Goal: Task Accomplishment & Management: Use online tool/utility

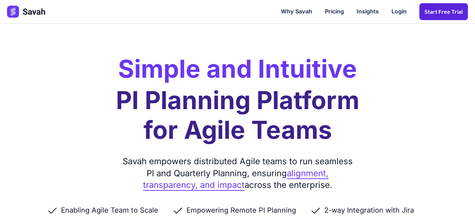
click at [443, 16] on link "Start Free trial" at bounding box center [443, 11] width 49 height 17
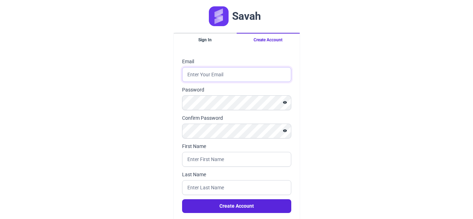
click at [215, 74] on input "Email" at bounding box center [236, 74] width 109 height 15
type input "abouraya507@gmail.com"
click at [346, 87] on div "Savah Sign In Create Account Email abouraya507@gmail.com Password Confirm Passw…" at bounding box center [236, 121] width 473 height 242
click at [186, 164] on input "First Name" at bounding box center [236, 159] width 109 height 15
type input "mohamed"
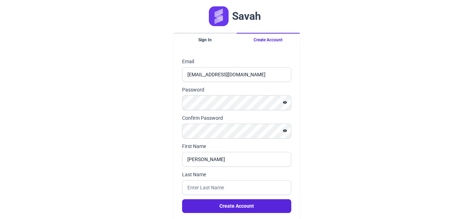
click at [127, 144] on div "Savah Sign In Create Account Email abouraya507@gmail.com Password Confirm Passw…" at bounding box center [236, 121] width 473 height 242
click at [201, 185] on input "Last Name" at bounding box center [236, 187] width 109 height 15
type input "abouraya"
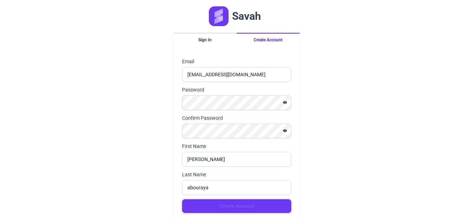
click at [228, 207] on button "Create Account" at bounding box center [236, 206] width 109 height 14
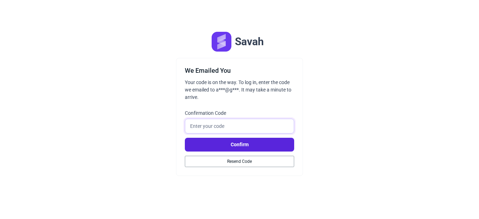
click at [232, 124] on input "Confirmation Code" at bounding box center [239, 125] width 109 height 15
paste input "644010"
type input "644010"
click at [242, 144] on button "Confirm" at bounding box center [239, 144] width 109 height 14
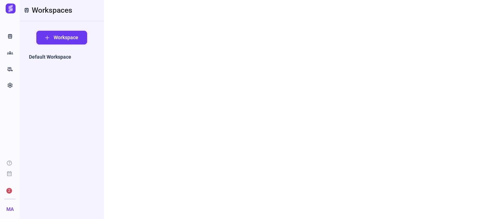
click at [50, 39] on button "Workspace" at bounding box center [61, 38] width 51 height 14
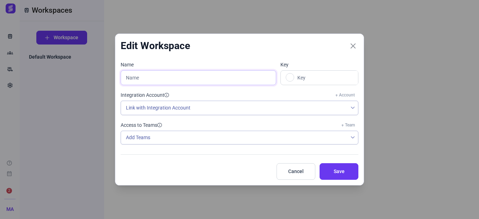
click at [192, 80] on input "text" at bounding box center [198, 77] width 155 height 15
type input "s"
type input "S"
type input "sema"
click at [329, 171] on span "Save" at bounding box center [338, 170] width 21 height 7
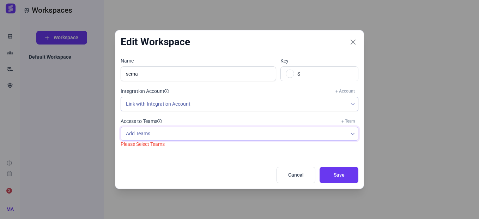
click at [171, 136] on div "Add Teams" at bounding box center [234, 133] width 226 height 13
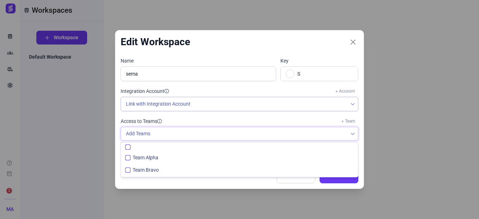
scroll to position [5, 28]
checkbox input "false"
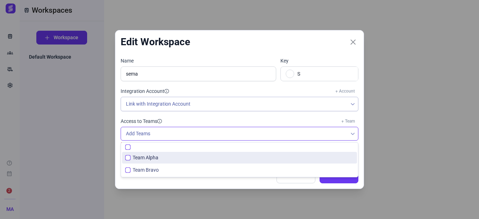
checkbox input "false"
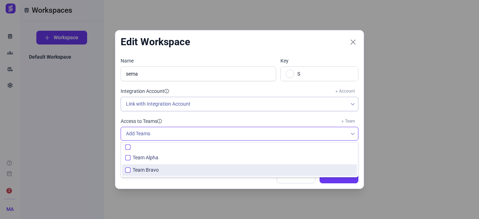
checkbox input "false"
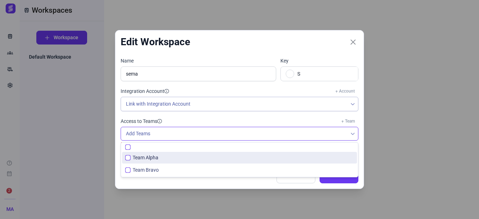
checkbox input "false"
click at [158, 163] on li "Team Alpha" at bounding box center [239, 158] width 235 height 12
checkbox input "false"
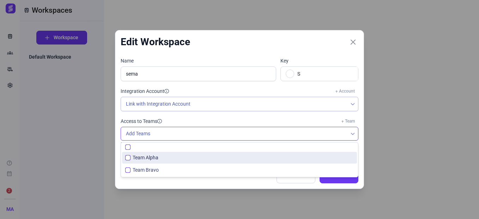
checkbox input "true"
checkbox input "false"
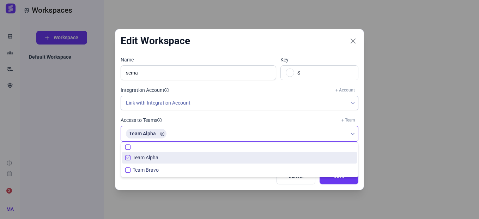
checkbox input "false"
checkbox input "true"
checkbox input "false"
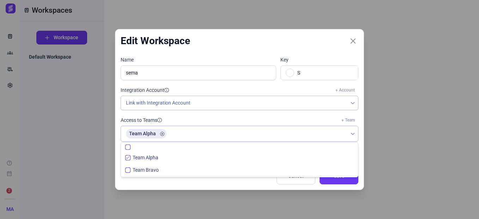
click at [128, 147] on input "All items unselected" at bounding box center [127, 146] width 5 height 5
checkbox input "true"
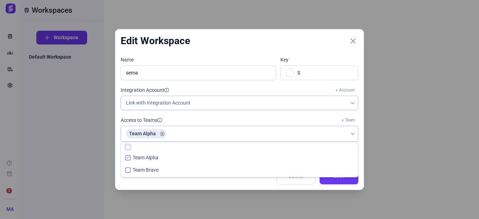
checkbox input "true"
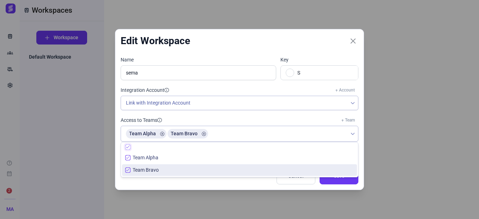
checkbox input "true"
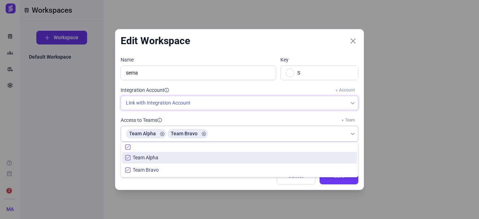
click at [212, 103] on span "Link with Integration Account" at bounding box center [234, 103] width 226 height 14
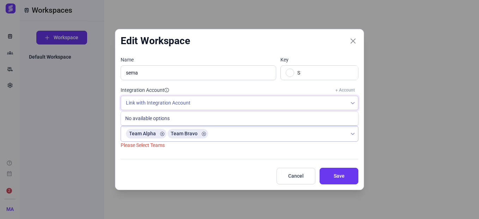
click at [212, 103] on span "Link with Integration Account" at bounding box center [234, 103] width 226 height 14
click at [329, 174] on span "Save" at bounding box center [338, 175] width 21 height 7
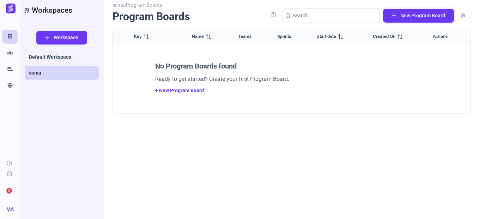
click at [425, 17] on span "New Program Board" at bounding box center [422, 15] width 45 height 7
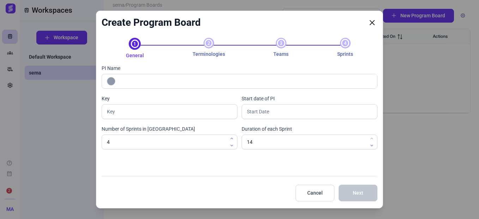
click at [376, 23] on button "Close" at bounding box center [372, 22] width 11 height 11
click at [373, 23] on icon "Close" at bounding box center [372, 22] width 6 height 6
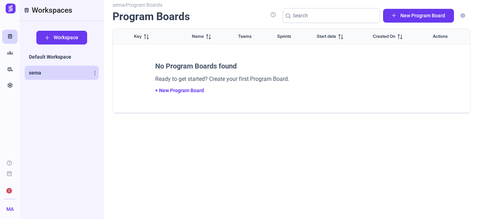
click at [38, 75] on span "sema" at bounding box center [35, 72] width 12 height 7
click at [58, 37] on span "Workspace" at bounding box center [66, 37] width 25 height 7
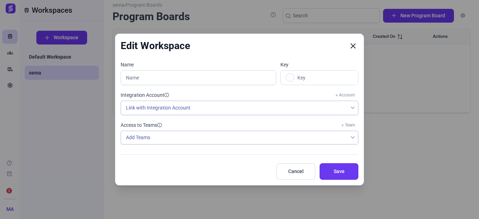
click at [349, 48] on button "Close" at bounding box center [353, 46] width 11 height 11
click at [359, 48] on div "Edit Workspace" at bounding box center [239, 45] width 248 height 23
click at [353, 46] on icon "Close" at bounding box center [353, 46] width 6 height 6
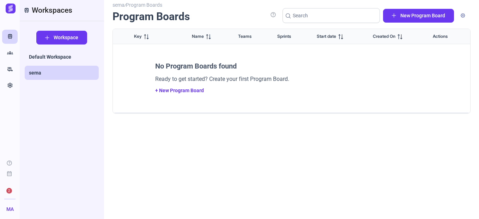
click at [5, 192] on span "2" at bounding box center [9, 190] width 11 height 11
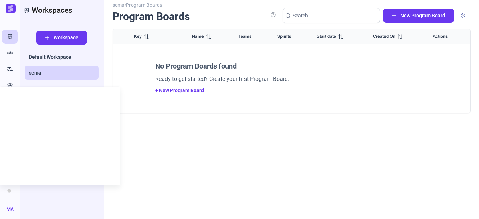
click at [201, 157] on div "sema / Program Boards Program Boards help New Program Board Key Name Teams Spri…" at bounding box center [291, 107] width 358 height 206
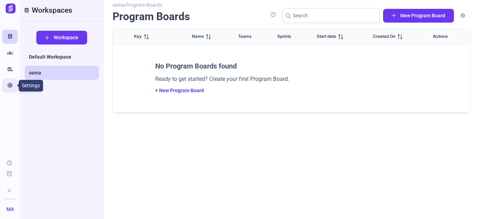
click at [10, 85] on icon "Settings" at bounding box center [10, 85] width 6 height 7
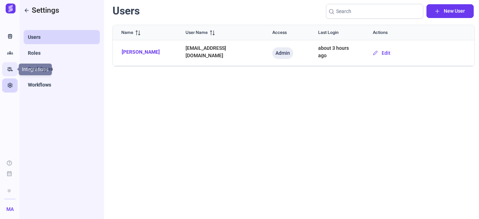
click at [10, 70] on icon "rv_hookup" at bounding box center [10, 69] width 6 height 7
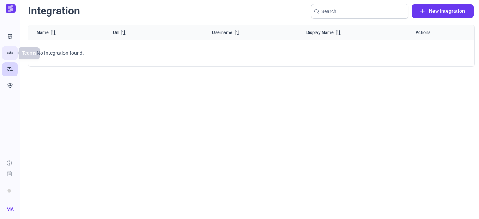
click at [10, 52] on icon "Groups" at bounding box center [10, 52] width 6 height 7
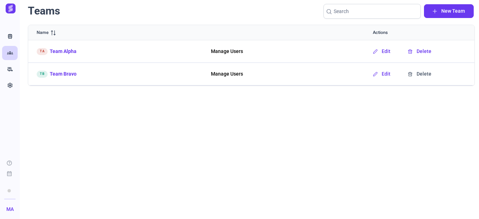
click at [423, 54] on span "Delete" at bounding box center [423, 51] width 15 height 7
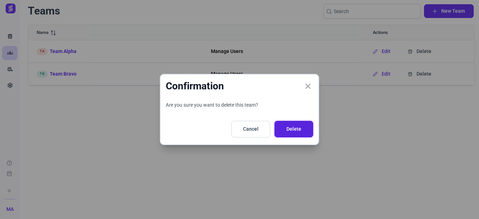
click at [289, 132] on span "Delete" at bounding box center [293, 128] width 21 height 7
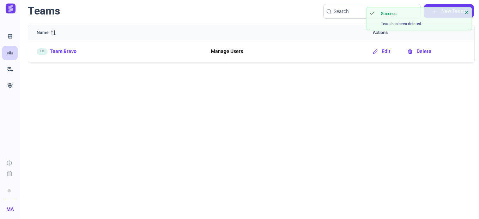
click at [418, 51] on span "Delete" at bounding box center [423, 51] width 15 height 7
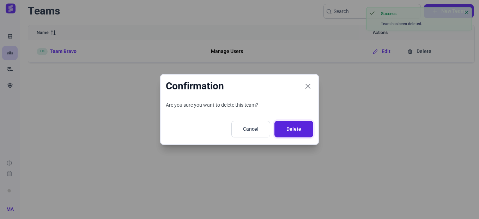
click at [288, 129] on span "Delete" at bounding box center [293, 128] width 21 height 7
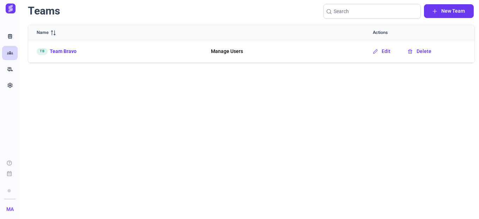
click at [423, 51] on span "Delete" at bounding box center [423, 51] width 15 height 7
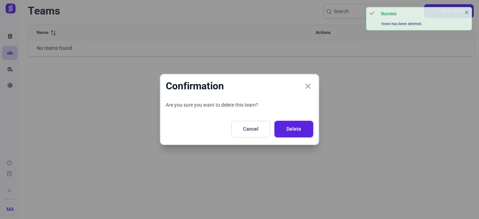
click at [289, 130] on span "Delete" at bounding box center [293, 128] width 21 height 7
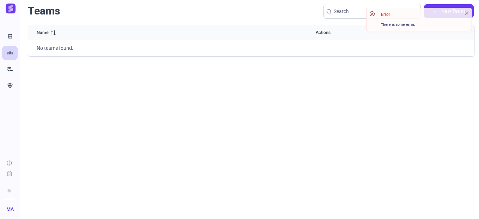
click at [8, 6] on img at bounding box center [11, 9] width 10 height 10
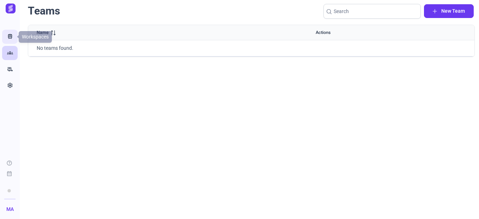
click at [11, 35] on icon "Train" at bounding box center [10, 36] width 6 height 7
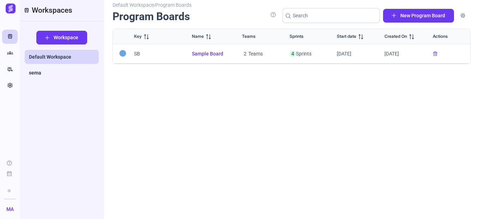
click at [215, 54] on span "Sample Board" at bounding box center [208, 53] width 33 height 7
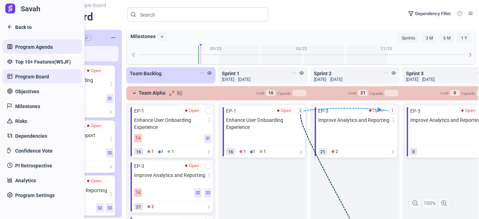
click at [22, 48] on span "Program Agenda" at bounding box center [34, 46] width 38 height 7
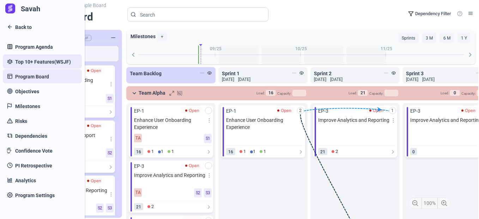
click at [41, 63] on span "Top 10+ Features(WSJF)" at bounding box center [43, 61] width 56 height 7
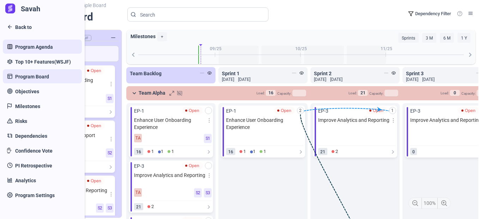
click at [32, 49] on span "Program Agenda" at bounding box center [34, 46] width 38 height 7
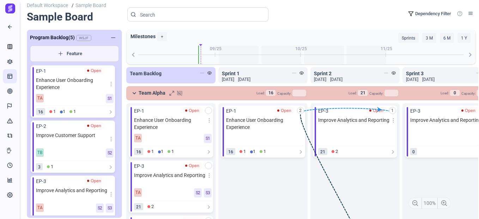
click at [233, 80] on span "09 Sep 2025" at bounding box center [228, 79] width 12 height 6
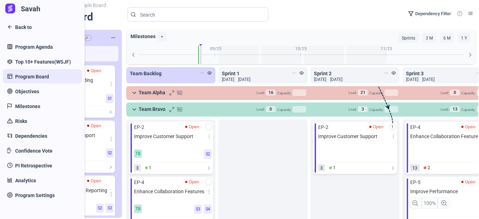
click at [37, 78] on span "Program Board" at bounding box center [32, 76] width 34 height 7
click at [29, 93] on span "Objectives" at bounding box center [27, 91] width 24 height 7
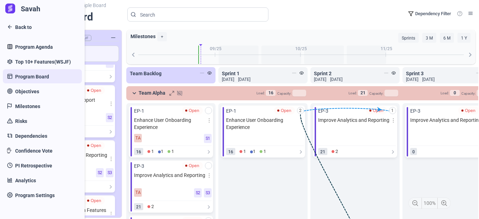
drag, startPoint x: 15, startPoint y: 27, endPoint x: 17, endPoint y: 36, distance: 9.4
click at [15, 27] on link "Back to" at bounding box center [42, 27] width 79 height 14
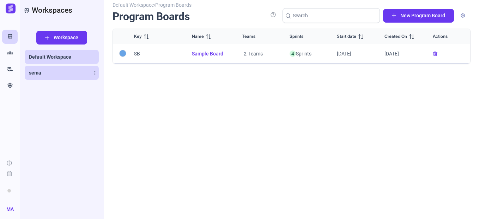
click at [40, 74] on span "sema" at bounding box center [35, 72] width 12 height 7
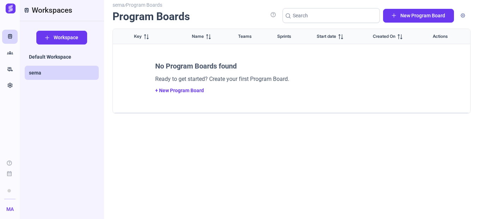
click at [181, 90] on link "+ New Program Board" at bounding box center [179, 90] width 49 height 6
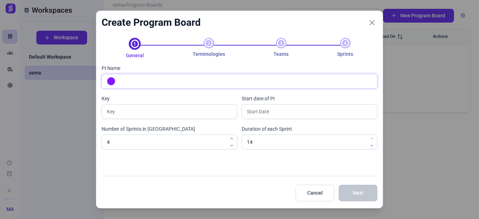
click at [125, 84] on input "PI Name" at bounding box center [247, 81] width 260 height 14
type input "m"
type input "M"
type input "myaccounting s"
type input "MS"
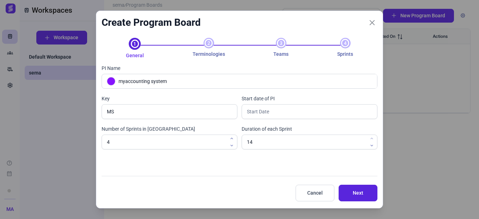
type input "myaccounting system"
click at [364, 190] on span "Next" at bounding box center [357, 192] width 21 height 7
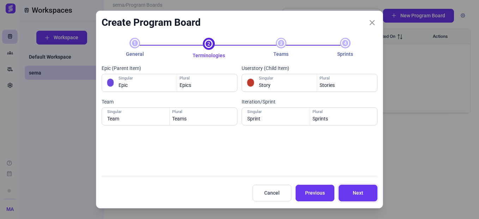
click at [364, 190] on span "Next" at bounding box center [357, 192] width 21 height 7
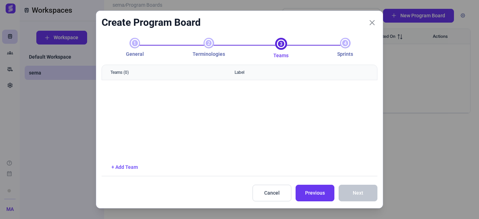
click at [126, 169] on link "+ Add Team" at bounding box center [124, 167] width 26 height 6
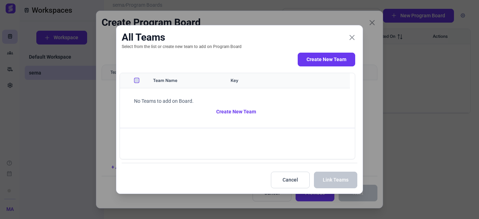
click at [237, 110] on button "Create New Team" at bounding box center [240, 112] width 212 height 14
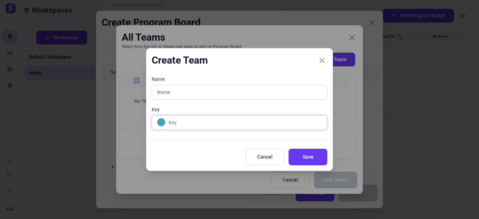
click at [185, 119] on input "text" at bounding box center [246, 122] width 159 height 14
click at [190, 92] on input "text" at bounding box center [240, 92] width 176 height 15
type input "c"
type input "C"
type input "customers"
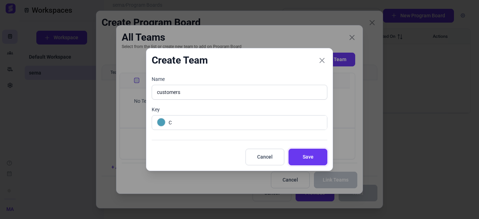
click at [297, 159] on span "Save" at bounding box center [307, 156] width 21 height 7
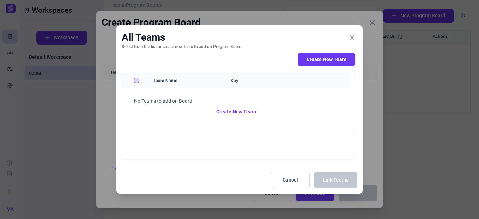
checkbox input "false"
click at [137, 100] on input "Row Unselected" at bounding box center [136, 98] width 5 height 5
checkbox input "true"
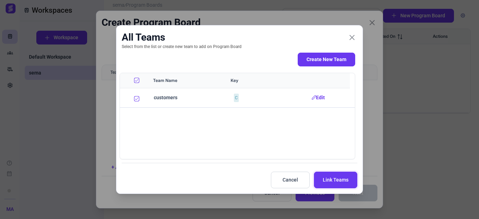
click at [329, 179] on span "Link Teams" at bounding box center [336, 179] width 26 height 7
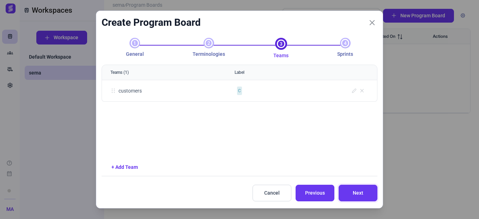
click at [361, 192] on span "Next" at bounding box center [357, 192] width 21 height 7
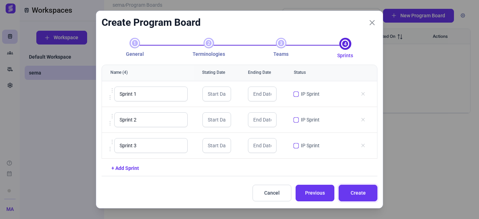
click at [361, 192] on span "Create" at bounding box center [357, 192] width 21 height 7
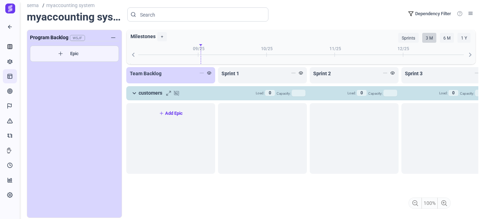
click at [172, 115] on link "Add Epic" at bounding box center [171, 112] width 82 height 9
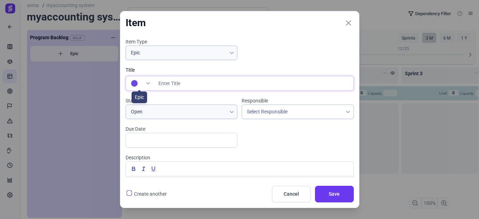
click at [147, 82] on icon at bounding box center [148, 83] width 4 height 4
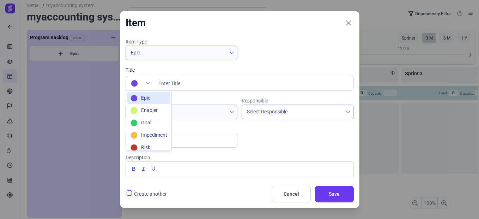
click at [287, 51] on div "Item Type Epic Title Status Open Responsible Select Responsible Due Date Descri…" at bounding box center [239, 136] width 232 height 197
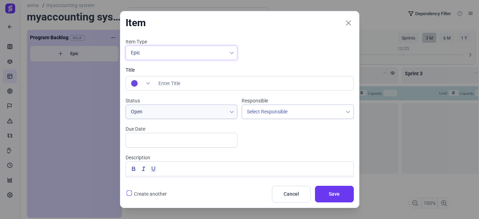
click at [229, 51] on icon at bounding box center [231, 53] width 4 height 4
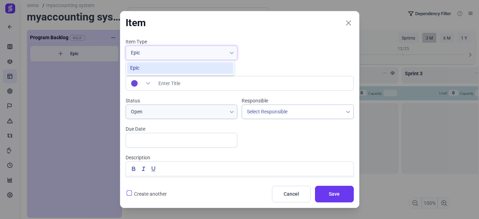
click at [229, 51] on icon at bounding box center [231, 53] width 4 height 4
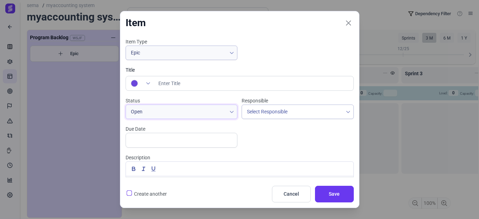
click at [221, 114] on span "Open" at bounding box center [176, 112] width 101 height 14
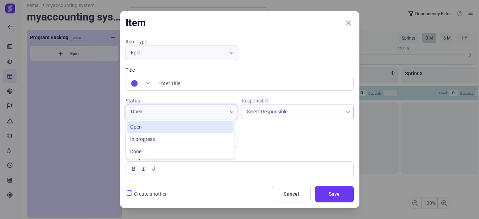
click at [221, 114] on span "Open" at bounding box center [176, 112] width 101 height 14
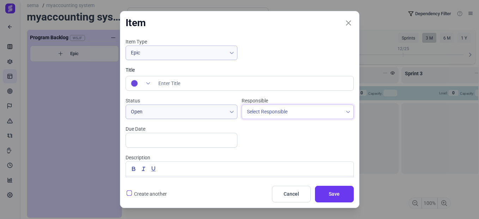
click at [274, 112] on span "Select Responsible" at bounding box center [267, 112] width 41 height 6
click at [269, 125] on div "mohamed abouraya" at bounding box center [279, 127] width 38 height 9
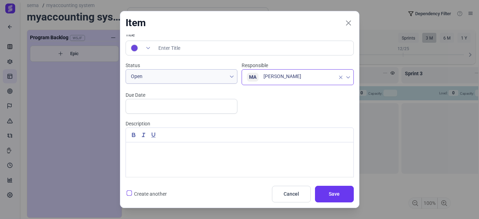
scroll to position [63, 0]
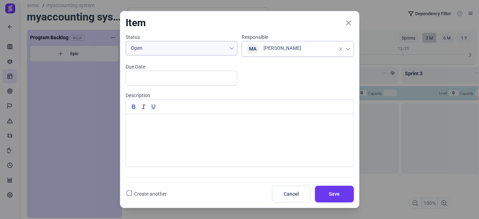
click at [346, 195] on button "Save" at bounding box center [334, 193] width 39 height 17
click at [332, 192] on span "Save" at bounding box center [334, 193] width 21 height 7
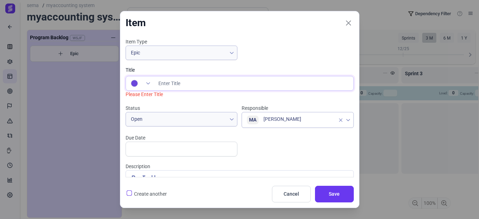
click at [169, 86] on input "Title" at bounding box center [253, 83] width 200 height 14
type input "myaccounting system"
click at [326, 195] on span "Save" at bounding box center [334, 193] width 21 height 7
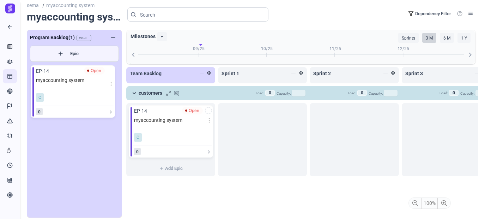
click at [195, 111] on div "Open" at bounding box center [192, 110] width 14 height 6
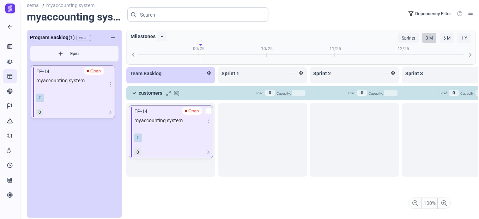
click at [141, 91] on span "customers" at bounding box center [152, 92] width 27 height 7
click at [233, 76] on span "Sprint 1" at bounding box center [230, 73] width 18 height 6
click at [282, 76] on div "Sprint 1" at bounding box center [259, 73] width 76 height 7
click at [300, 73] on icon at bounding box center [301, 73] width 4 height 4
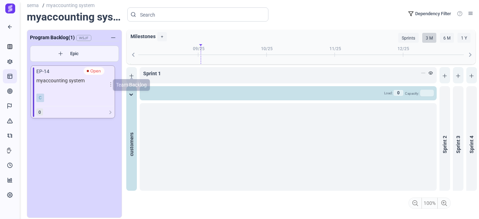
click at [131, 75] on icon at bounding box center [131, 76] width 4 height 4
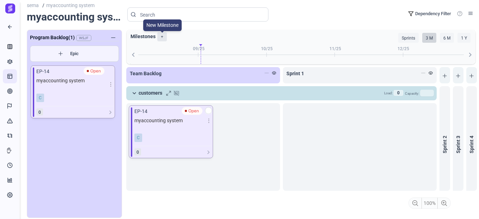
click at [163, 35] on label "+" at bounding box center [162, 36] width 10 height 9
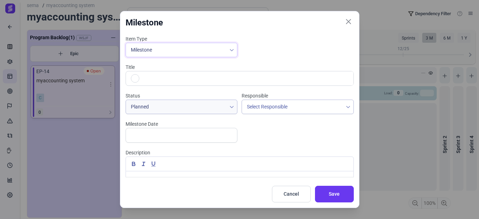
click at [200, 49] on span "Milestone" at bounding box center [176, 50] width 101 height 14
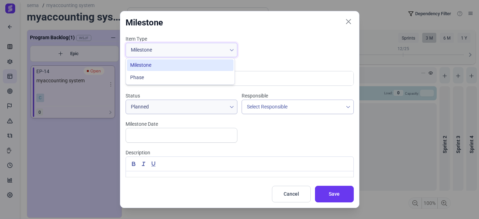
click at [200, 49] on span "Milestone" at bounding box center [176, 50] width 101 height 14
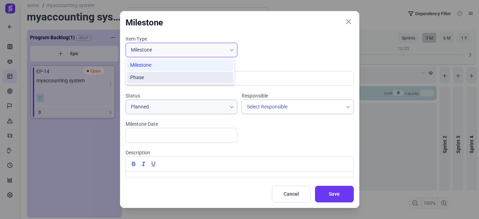
click at [136, 79] on span "Phase" at bounding box center [137, 77] width 14 height 7
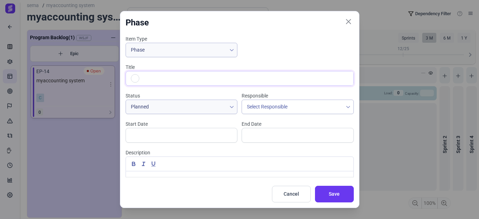
drag, startPoint x: 147, startPoint y: 82, endPoint x: 164, endPoint y: 78, distance: 18.0
click at [147, 82] on input "Title" at bounding box center [247, 78] width 212 height 14
drag, startPoint x: 137, startPoint y: 79, endPoint x: 143, endPoint y: 79, distance: 6.7
click at [137, 79] on link at bounding box center [135, 78] width 8 height 8
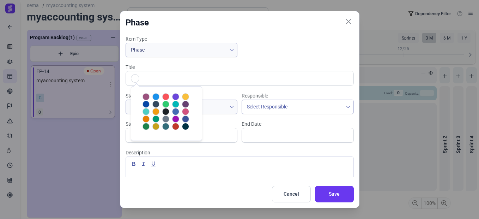
click at [165, 102] on div at bounding box center [165, 103] width 7 height 7
click at [157, 77] on input "Title" at bounding box center [247, 78] width 212 height 14
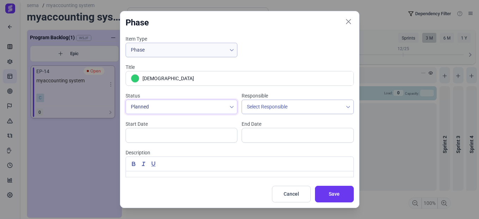
type input "العملاء"
click at [228, 109] on div at bounding box center [231, 107] width 11 height 14
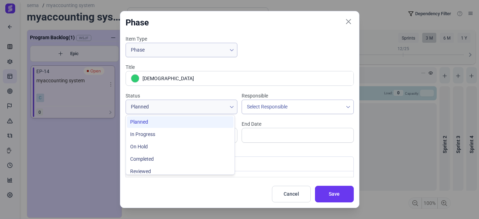
click at [194, 121] on li "Planned" at bounding box center [180, 122] width 106 height 12
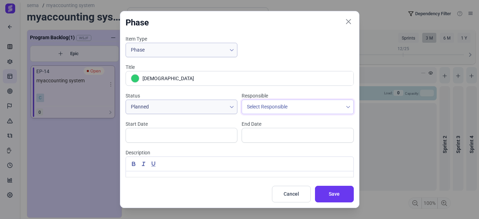
click at [266, 106] on span "Select Responsible" at bounding box center [267, 107] width 41 height 6
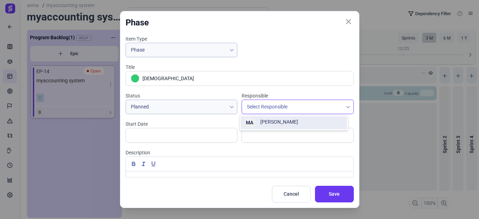
click at [275, 120] on div "mohamed abouraya" at bounding box center [279, 122] width 38 height 9
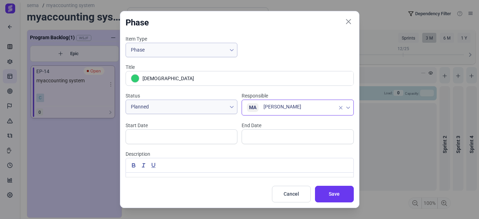
scroll to position [59, 0]
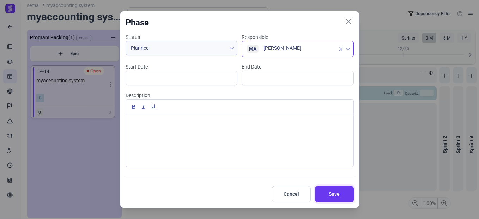
click at [332, 194] on span "Save" at bounding box center [334, 193] width 21 height 7
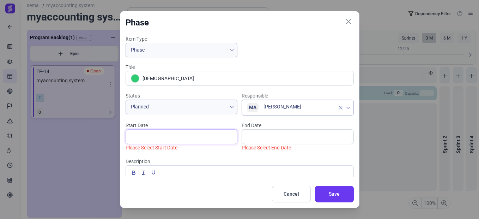
click at [186, 141] on input "text" at bounding box center [181, 136] width 112 height 15
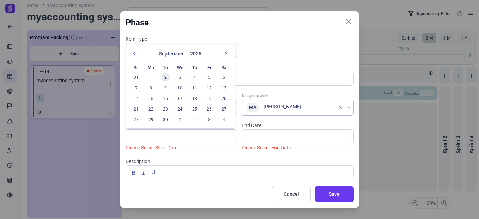
click at [166, 76] on span "2" at bounding box center [165, 77] width 8 height 8
type input "02 Sep 25"
type input "03 Sep 25"
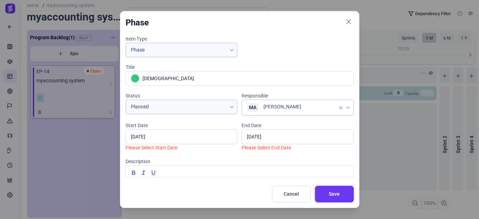
click at [329, 199] on button "Save" at bounding box center [334, 193] width 39 height 17
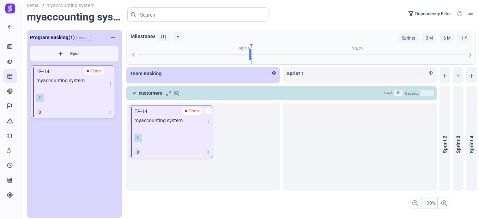
click at [132, 93] on icon at bounding box center [134, 93] width 5 height 5
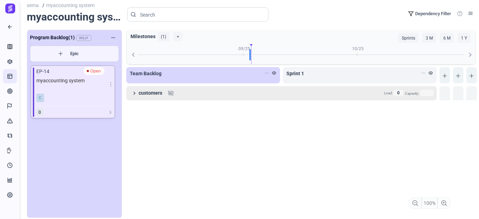
click at [132, 93] on icon at bounding box center [134, 93] width 5 height 5
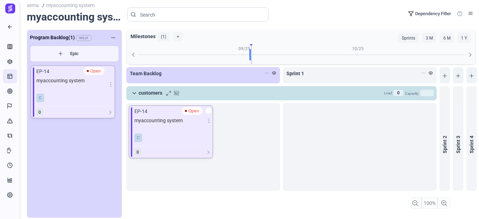
click at [444, 148] on div "Sprint 2" at bounding box center [444, 144] width 11 height 88
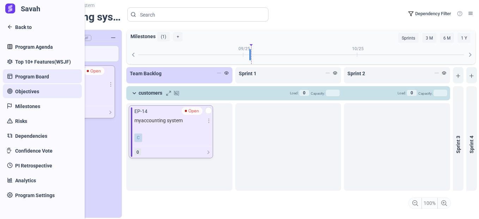
click at [11, 90] on link "Objectives" at bounding box center [42, 91] width 79 height 14
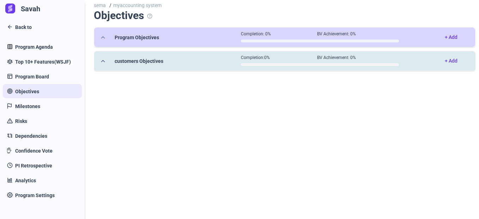
click at [105, 61] on span "customers Objectives" at bounding box center [131, 60] width 63 height 7
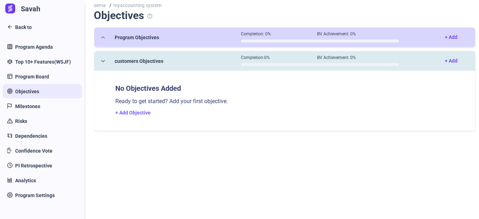
click at [135, 111] on link "+ Add Objective" at bounding box center [132, 113] width 35 height 6
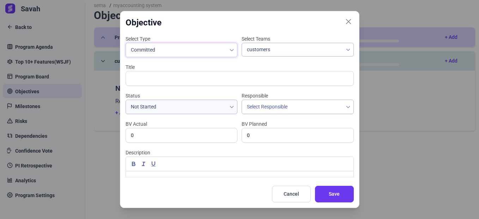
click at [217, 50] on span "Committed" at bounding box center [176, 50] width 101 height 14
click at [260, 50] on div "customers" at bounding box center [292, 49] width 101 height 13
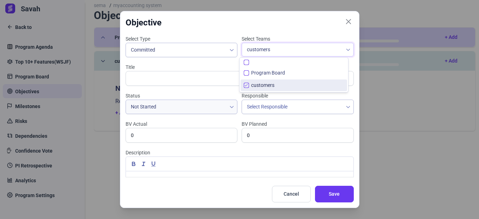
scroll to position [5, 28]
checkbox input "false"
checkbox input "true"
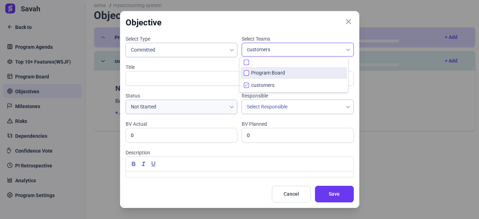
checkbox input "false"
checkbox input "true"
click at [263, 73] on span "Program Board" at bounding box center [268, 72] width 34 height 7
checkbox input "true"
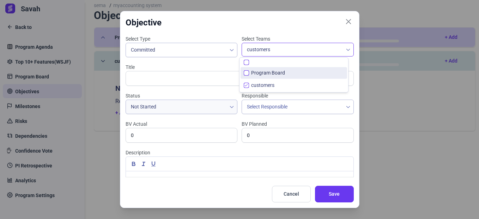
checkbox input "true"
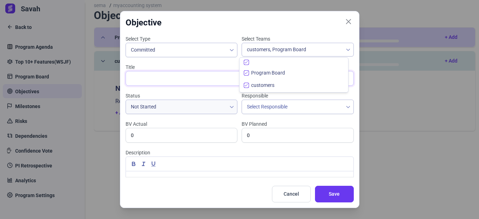
click at [162, 74] on input "Title" at bounding box center [239, 78] width 228 height 15
type input "العملاء"
click at [183, 108] on span "Not Started" at bounding box center [176, 107] width 101 height 14
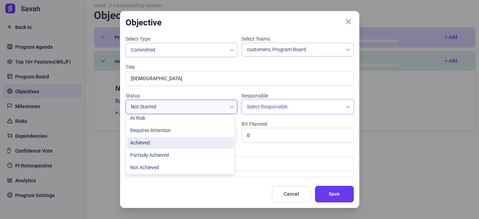
scroll to position [38, 0]
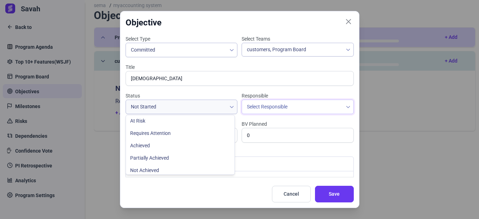
click at [257, 109] on span "Select Responsible" at bounding box center [267, 107] width 41 height 6
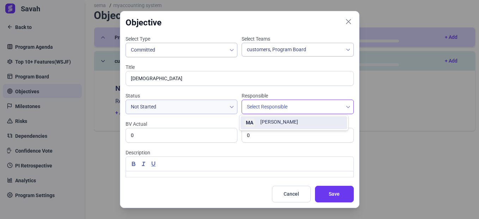
click at [281, 121] on div "mohamed abouraya" at bounding box center [279, 122] width 38 height 9
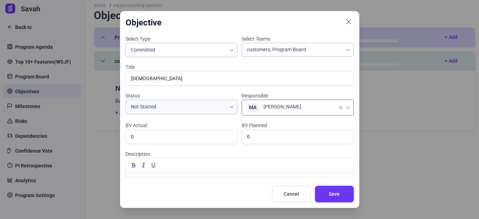
click at [327, 195] on span "Save" at bounding box center [334, 193] width 21 height 7
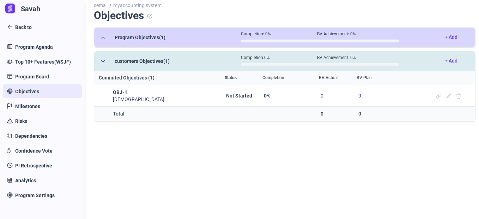
click at [115, 39] on span "Program Objectives (1)" at bounding box center [132, 37] width 65 height 7
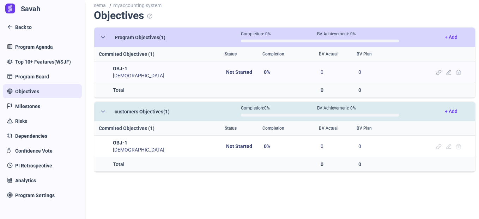
click at [121, 72] on label "OBJ-1" at bounding box center [164, 68] width 102 height 7
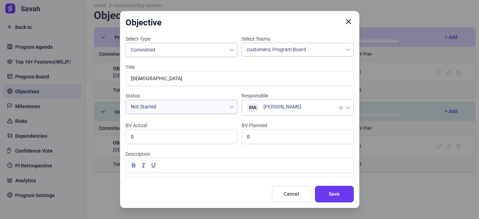
click at [346, 23] on icon "Close" at bounding box center [348, 21] width 6 height 6
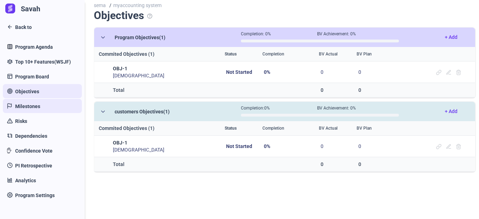
click at [27, 107] on span "Milestones" at bounding box center [27, 106] width 25 height 7
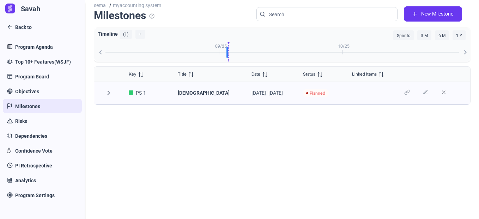
click at [105, 92] on span "button" at bounding box center [103, 93] width 15 height 5
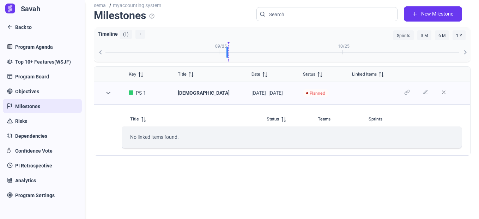
click at [105, 92] on span "button" at bounding box center [103, 93] width 15 height 5
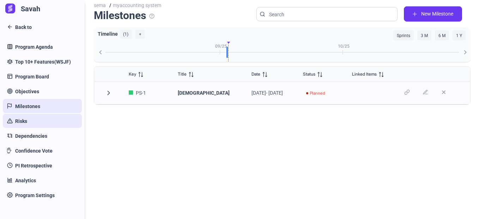
click at [23, 123] on span "Risks" at bounding box center [21, 120] width 12 height 7
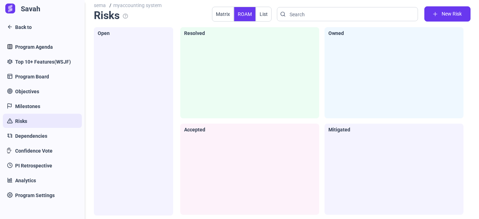
click at [214, 14] on button "Matrix" at bounding box center [223, 14] width 22 height 15
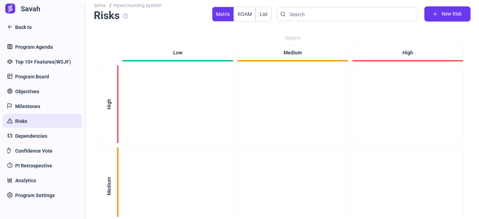
click at [261, 16] on button "List" at bounding box center [264, 14] width 16 height 15
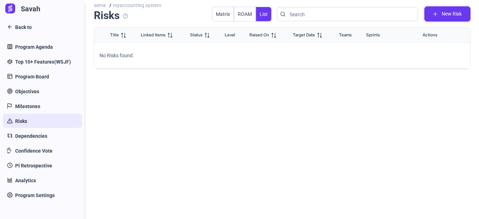
click at [457, 14] on span "New Risk" at bounding box center [451, 13] width 20 height 7
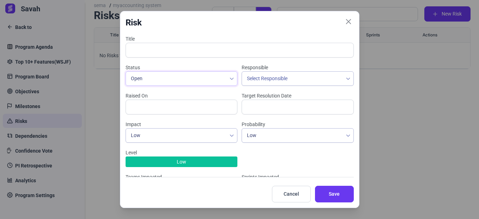
click at [149, 81] on span "Open" at bounding box center [176, 79] width 101 height 14
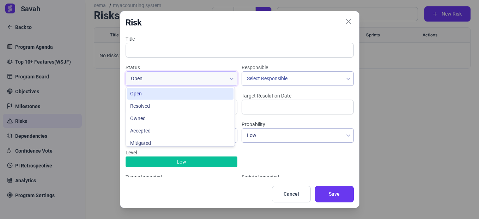
click at [148, 80] on span "Open" at bounding box center [176, 79] width 101 height 14
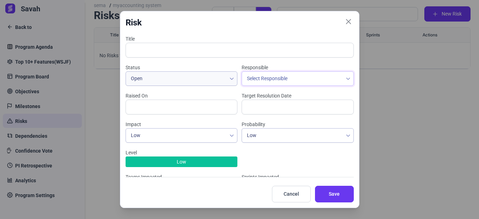
click at [304, 75] on span "Select Responsible" at bounding box center [292, 79] width 101 height 14
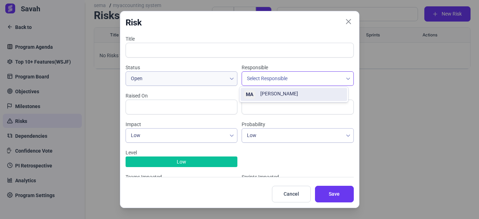
click at [286, 97] on div "mohamed abouraya" at bounding box center [279, 94] width 38 height 9
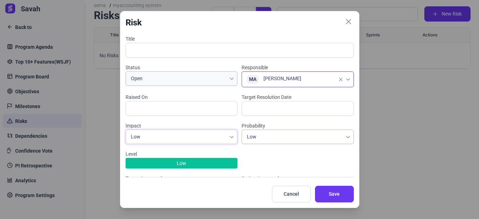
click at [191, 137] on span "Low" at bounding box center [176, 137] width 101 height 14
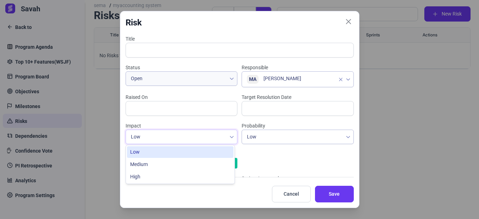
click at [191, 137] on span "Low" at bounding box center [176, 137] width 101 height 14
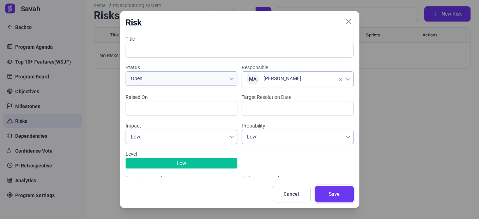
click at [331, 191] on span "Save" at bounding box center [334, 193] width 21 height 7
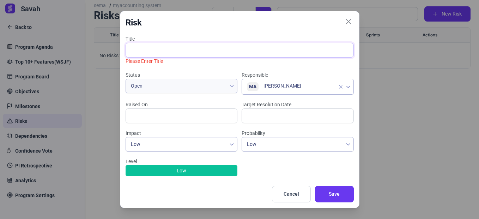
drag, startPoint x: 143, startPoint y: 53, endPoint x: 158, endPoint y: 46, distance: 16.9
click at [143, 53] on input "Title" at bounding box center [239, 50] width 228 height 15
type input "العملاء"
click at [343, 197] on span "Save" at bounding box center [334, 193] width 21 height 7
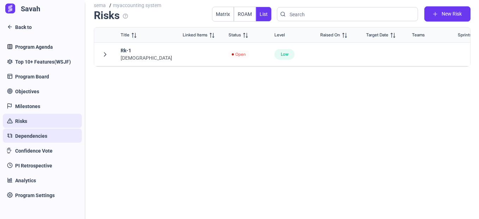
click at [27, 136] on span "Dependencies" at bounding box center [31, 135] width 32 height 7
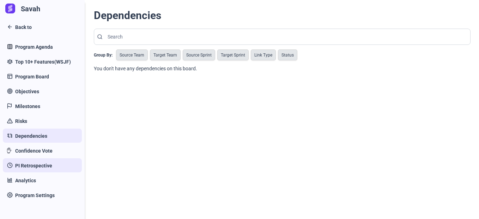
click at [51, 169] on link "PI Retrospective" at bounding box center [42, 165] width 79 height 14
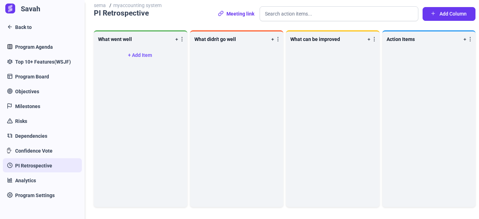
click at [142, 55] on link "+ Add Item" at bounding box center [140, 55] width 24 height 6
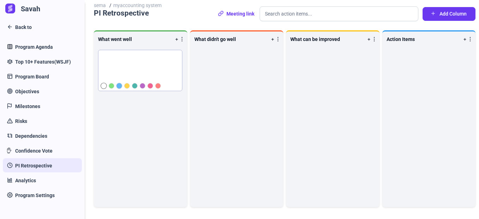
click at [119, 88] on div at bounding box center [119, 85] width 6 height 6
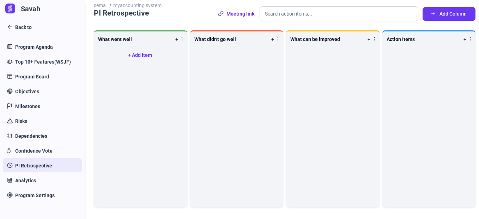
click at [146, 135] on div "+ Add Item" at bounding box center [140, 126] width 84 height 152
click at [230, 54] on link "+ Add Item" at bounding box center [236, 55] width 24 height 6
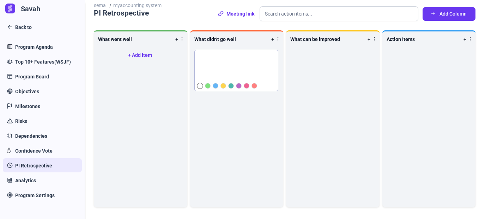
click at [131, 106] on div "+ Add Item" at bounding box center [140, 126] width 84 height 152
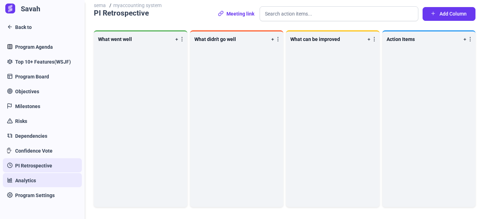
click at [34, 177] on span "Analytics" at bounding box center [25, 180] width 21 height 7
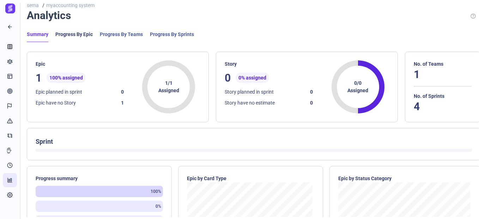
click at [80, 37] on button "Progress By Epic" at bounding box center [73, 36] width 37 height 10
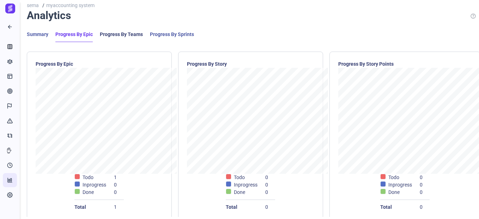
click at [124, 31] on button "Progress By Teams" at bounding box center [121, 36] width 43 height 10
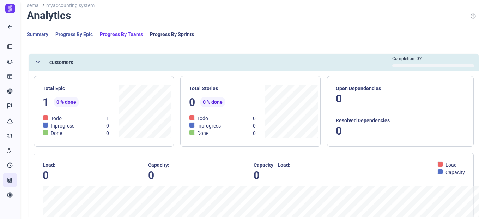
click at [176, 33] on button "Progress By Sprints" at bounding box center [172, 36] width 44 height 10
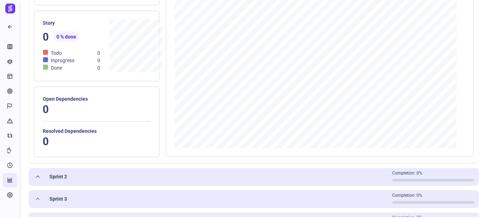
scroll to position [173, 0]
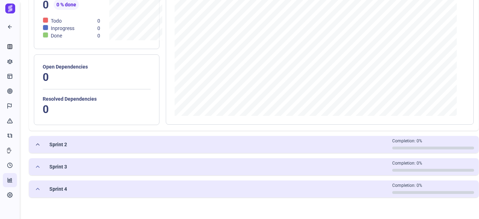
click at [75, 141] on button "Sprint 2 Completion: 0%" at bounding box center [253, 144] width 449 height 17
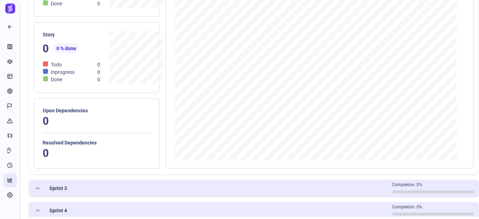
scroll to position [406, 0]
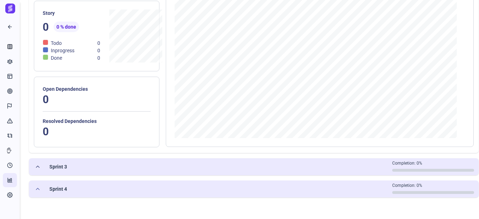
click at [56, 165] on span "Sprint 3" at bounding box center [51, 166] width 32 height 7
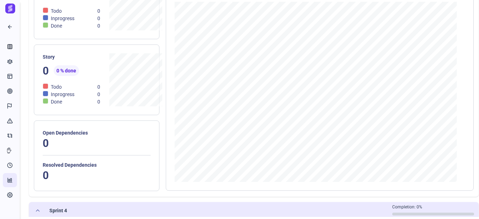
scroll to position [639, 0]
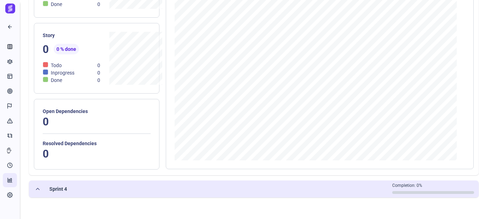
click at [74, 185] on button "Sprint 4 Completion: 0%" at bounding box center [253, 188] width 449 height 17
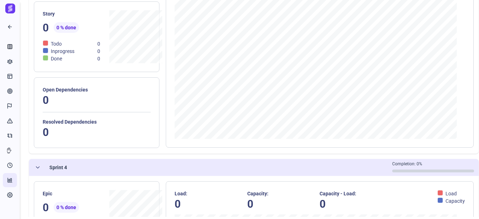
scroll to position [625, 0]
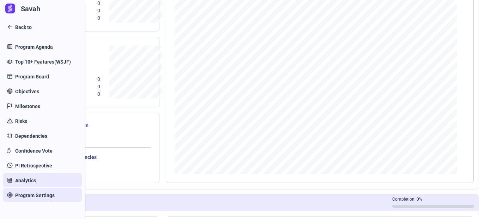
click at [9, 192] on link "Program Settings" at bounding box center [42, 195] width 79 height 14
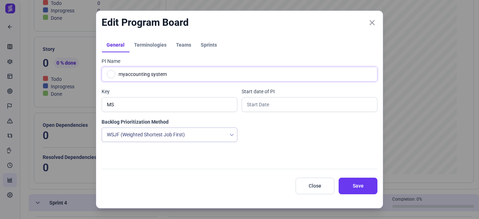
click at [112, 75] on link at bounding box center [111, 74] width 8 height 8
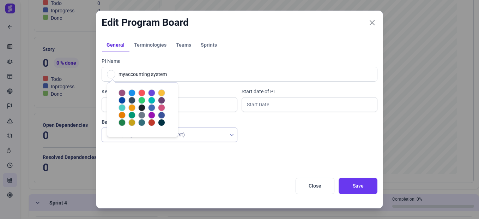
click at [141, 92] on div at bounding box center [141, 92] width 7 height 7
click at [289, 158] on div "PI Name myaccounting system Key MS Start date of PI Backlog Prioritization Meth…" at bounding box center [240, 108] width 276 height 113
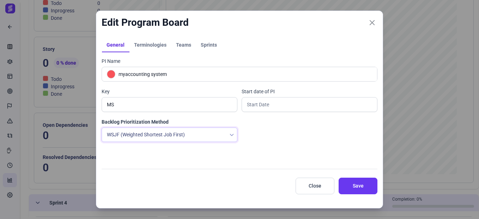
click at [168, 135] on span "WSJF (Weighted Shortest Job First)" at bounding box center [164, 135] width 124 height 14
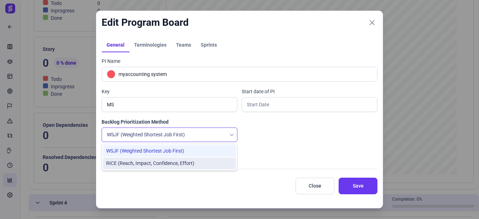
click at [195, 165] on li "RICE (Reach, Impact, Confidence, Effort)" at bounding box center [169, 163] width 133 height 12
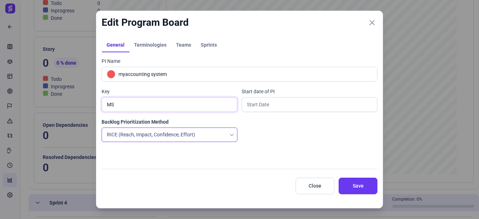
click at [180, 107] on input "MS" at bounding box center [170, 104] width 136 height 15
click at [257, 108] on input "text" at bounding box center [309, 104] width 136 height 15
click at [144, 44] on span "Terminologies" at bounding box center [150, 44] width 32 height 5
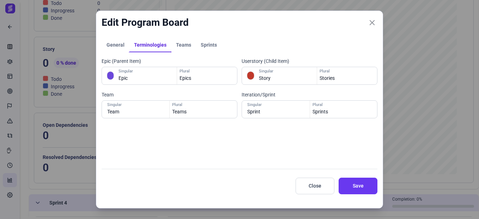
click at [183, 43] on span "Teams" at bounding box center [183, 44] width 15 height 5
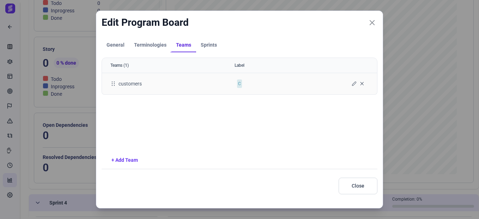
click at [113, 84] on icon at bounding box center [114, 83] width 4 height 4
click at [235, 82] on div "C" at bounding box center [239, 83] width 91 height 19
drag, startPoint x: 204, startPoint y: 46, endPoint x: 209, endPoint y: 56, distance: 10.9
click at [204, 45] on span "Sprints" at bounding box center [209, 44] width 16 height 5
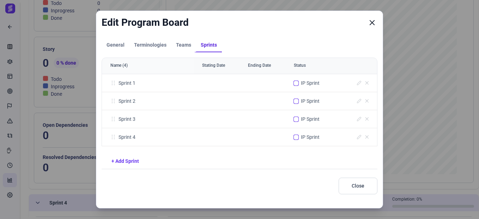
click at [369, 24] on icon "Close" at bounding box center [372, 22] width 6 height 6
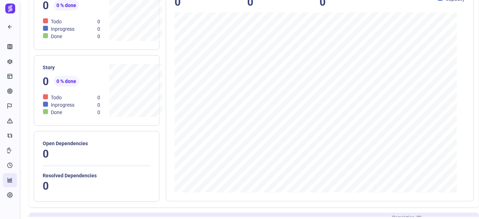
scroll to position [0, 0]
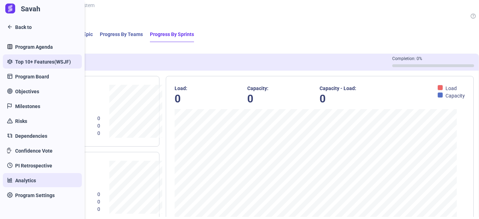
click at [41, 59] on span "Top 10+ Features(WSJF)" at bounding box center [43, 61] width 56 height 7
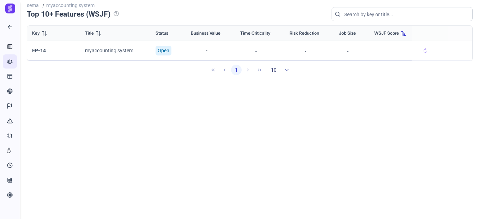
click at [288, 67] on div at bounding box center [286, 70] width 11 height 14
click at [272, 87] on span "5" at bounding box center [271, 84] width 3 height 7
click at [161, 52] on span "Open" at bounding box center [164, 50] width 12 height 7
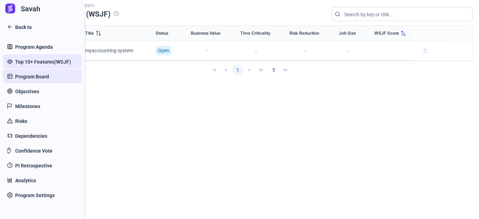
click at [37, 79] on span "Program Board" at bounding box center [32, 76] width 34 height 7
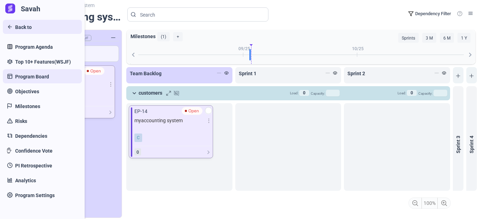
click at [11, 25] on link "Back to" at bounding box center [42, 27] width 79 height 14
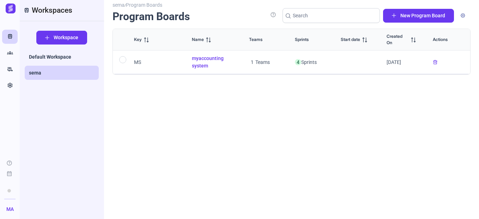
click at [435, 61] on span "" at bounding box center [435, 62] width 4 height 4
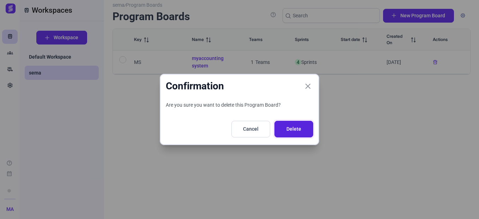
click at [291, 130] on span "Delete" at bounding box center [293, 128] width 21 height 7
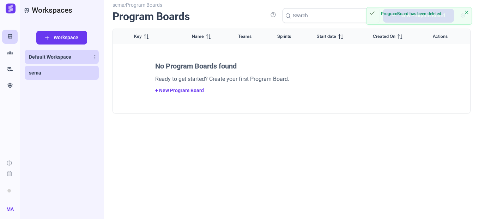
click at [47, 54] on span "Default Workspace" at bounding box center [50, 56] width 42 height 7
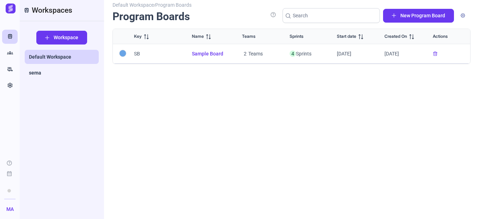
click at [213, 51] on span "Sample Board" at bounding box center [208, 53] width 33 height 7
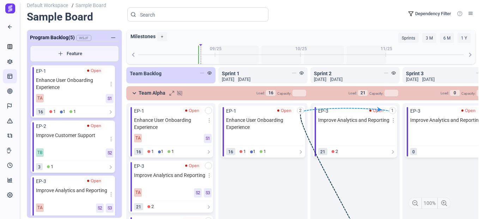
click at [59, 37] on span "Program Backlog (5)" at bounding box center [52, 37] width 45 height 7
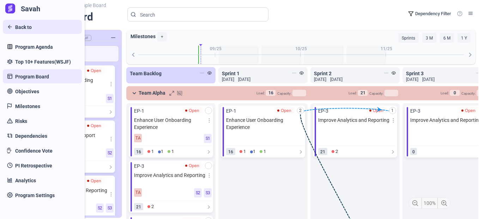
click at [21, 24] on span "Back to" at bounding box center [23, 27] width 17 height 7
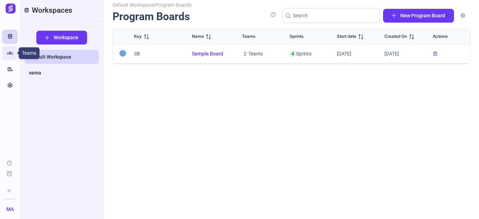
click at [9, 51] on icon "Groups" at bounding box center [10, 52] width 6 height 7
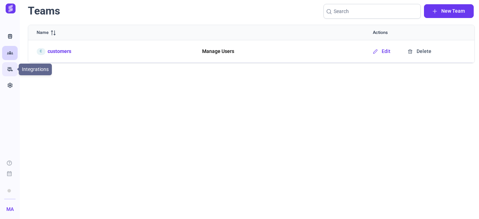
click at [11, 71] on icon "rv_hookup" at bounding box center [10, 69] width 6 height 7
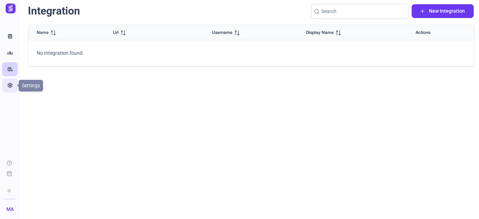
click at [11, 83] on icon "Settings" at bounding box center [10, 85] width 6 height 7
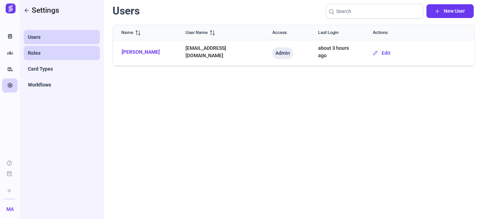
click at [37, 55] on span "Roles" at bounding box center [34, 52] width 13 height 7
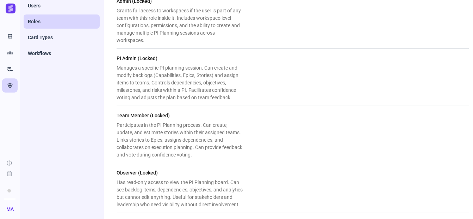
scroll to position [39, 0]
click at [42, 34] on link "Card Types" at bounding box center [62, 37] width 76 height 14
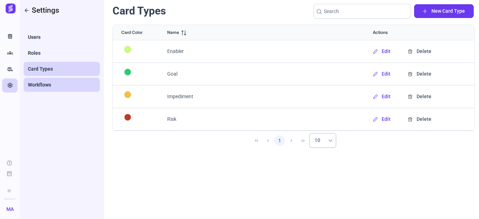
click at [41, 83] on span "Workflows" at bounding box center [39, 84] width 23 height 7
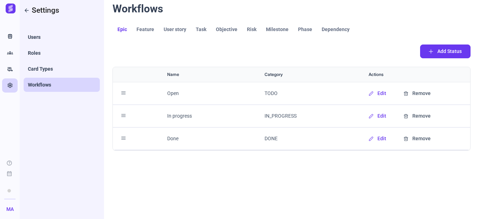
click at [143, 30] on span "Feature" at bounding box center [145, 29] width 18 height 5
click at [174, 29] on span "User story" at bounding box center [175, 29] width 23 height 5
click at [201, 31] on span "Task" at bounding box center [201, 29] width 11 height 5
click at [224, 29] on span "Objective" at bounding box center [227, 29] width 22 height 5
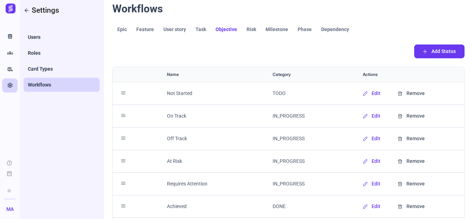
click at [250, 28] on span "Risk" at bounding box center [252, 29] width 10 height 5
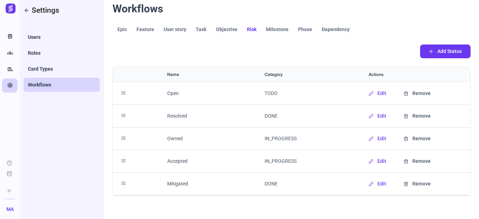
click at [269, 29] on span "Milestone" at bounding box center [277, 29] width 23 height 5
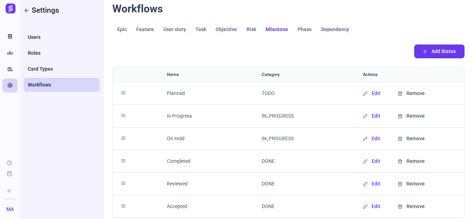
click at [294, 31] on link "Phase" at bounding box center [305, 30] width 24 height 14
click at [330, 31] on span "Dependency" at bounding box center [335, 29] width 28 height 5
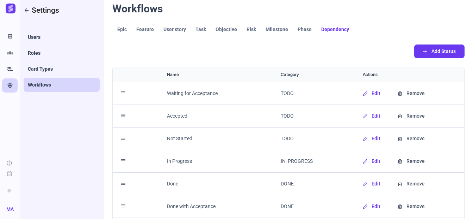
click at [307, 32] on link "Phase" at bounding box center [305, 30] width 24 height 14
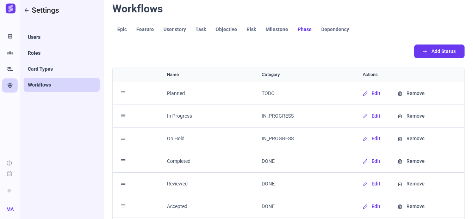
drag, startPoint x: 40, startPoint y: 12, endPoint x: 45, endPoint y: 14, distance: 5.7
click at [41, 12] on span "arrow_back Settings" at bounding box center [42, 10] width 36 height 11
click at [16, 12] on div at bounding box center [10, 10] width 20 height 21
click at [7, 8] on img at bounding box center [11, 9] width 10 height 10
click at [25, 11] on icon "arrow_back" at bounding box center [27, 10] width 6 height 7
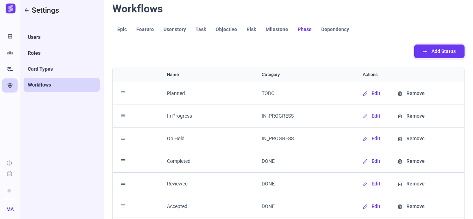
click at [437, 48] on span "Add Status" at bounding box center [444, 51] width 24 height 7
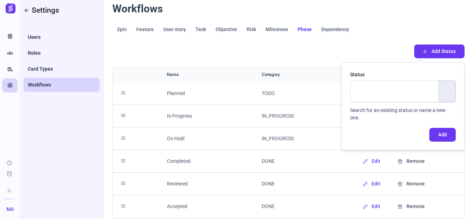
click at [274, 51] on div "Add Status" at bounding box center [288, 51] width 352 height 14
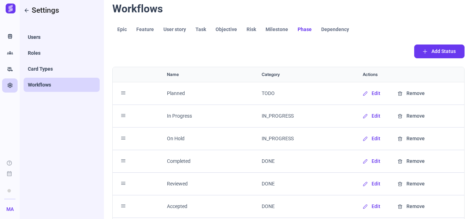
click at [331, 31] on span "Dependency" at bounding box center [335, 29] width 28 height 5
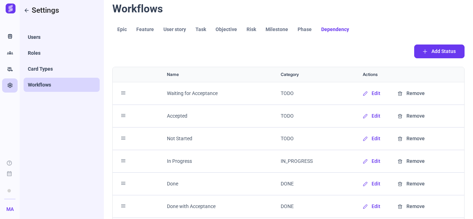
click at [124, 27] on span "Epic" at bounding box center [122, 29] width 10 height 5
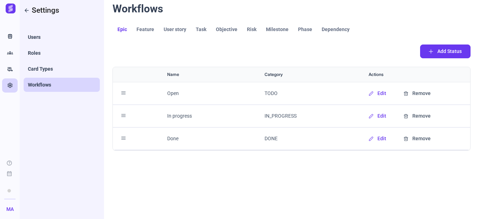
click at [25, 12] on icon "arrow_back" at bounding box center [27, 10] width 6 height 7
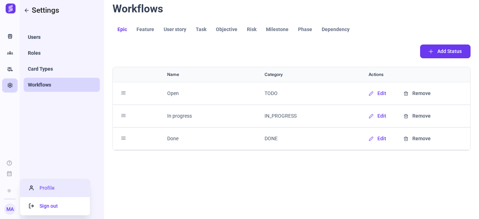
click at [44, 185] on span "Profile" at bounding box center [42, 188] width 26 height 6
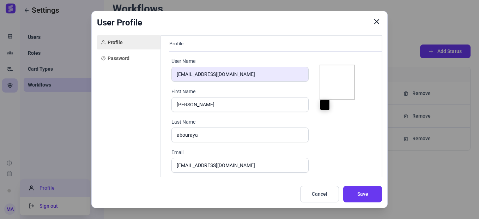
type input "#000000"
click at [121, 57] on span "Password" at bounding box center [119, 58] width 22 height 7
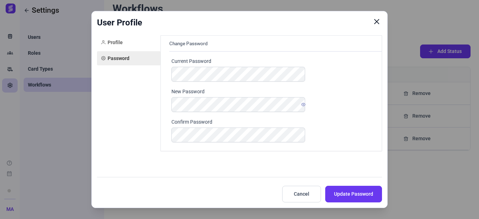
click at [379, 22] on icon "Close" at bounding box center [376, 21] width 6 height 6
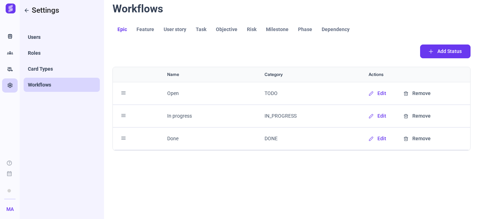
click at [7, 10] on img at bounding box center [11, 9] width 10 height 10
click at [40, 152] on div "arrow_back Settings Users Roles Card Types Workflows" at bounding box center [61, 109] width 85 height 219
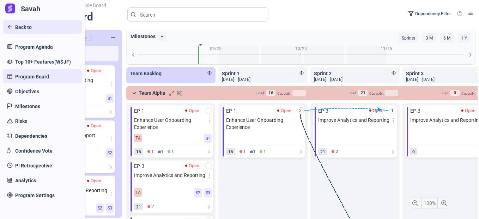
click at [16, 29] on span "Back to" at bounding box center [23, 27] width 17 height 7
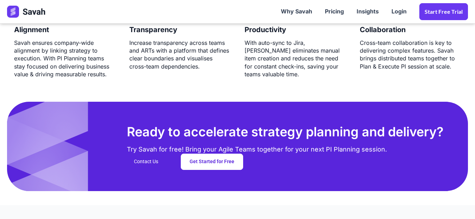
scroll to position [1725, 0]
